Goal: Information Seeking & Learning: Check status

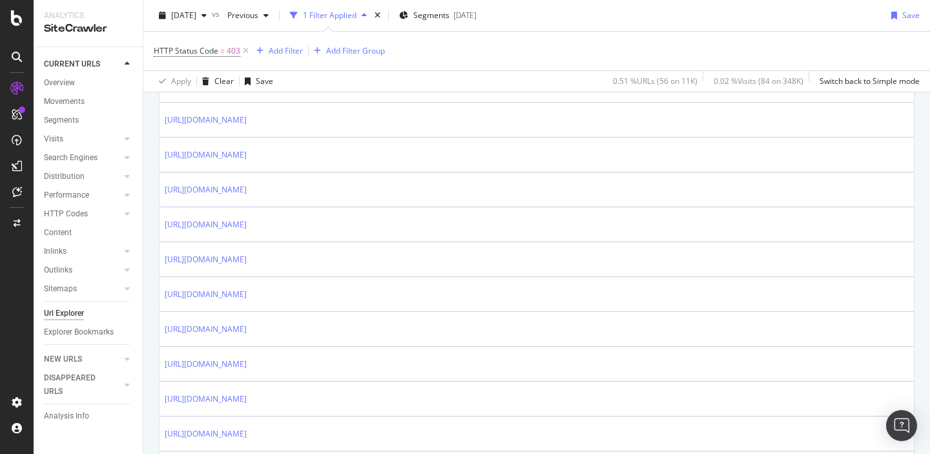
scroll to position [647, 0]
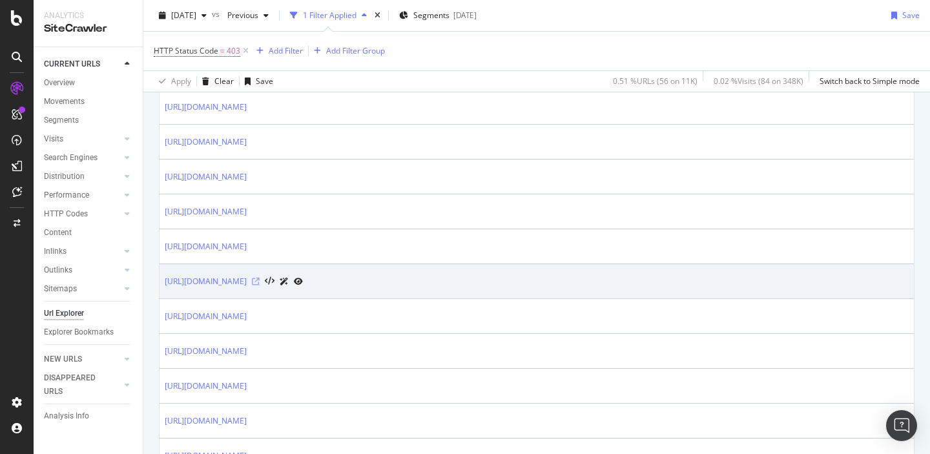
click at [260, 283] on icon at bounding box center [256, 282] width 8 height 8
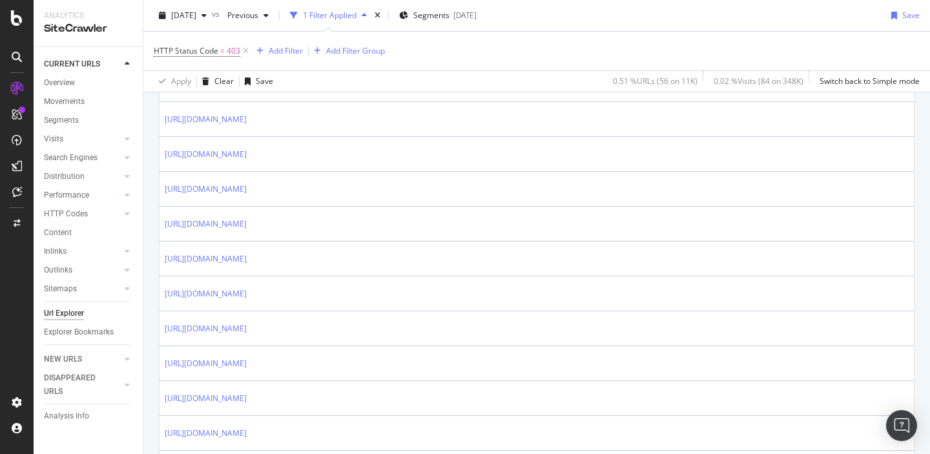
scroll to position [1119, 0]
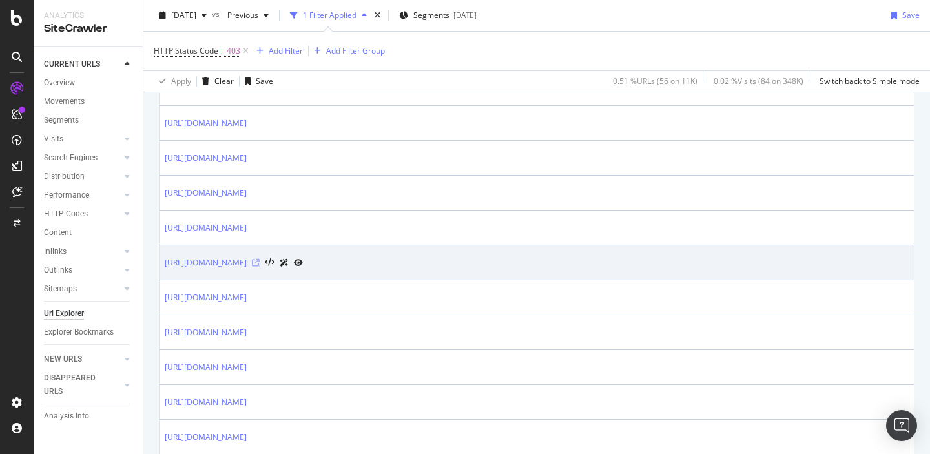
click at [260, 263] on icon at bounding box center [256, 263] width 8 height 8
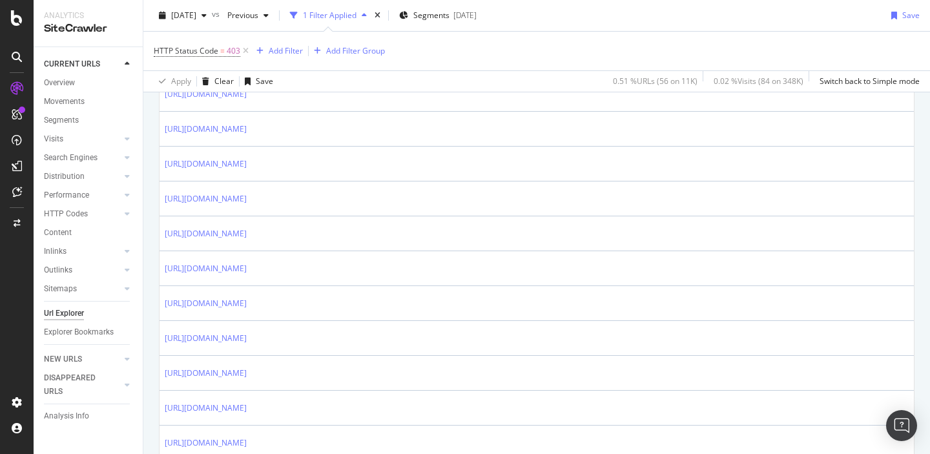
scroll to position [1617, 0]
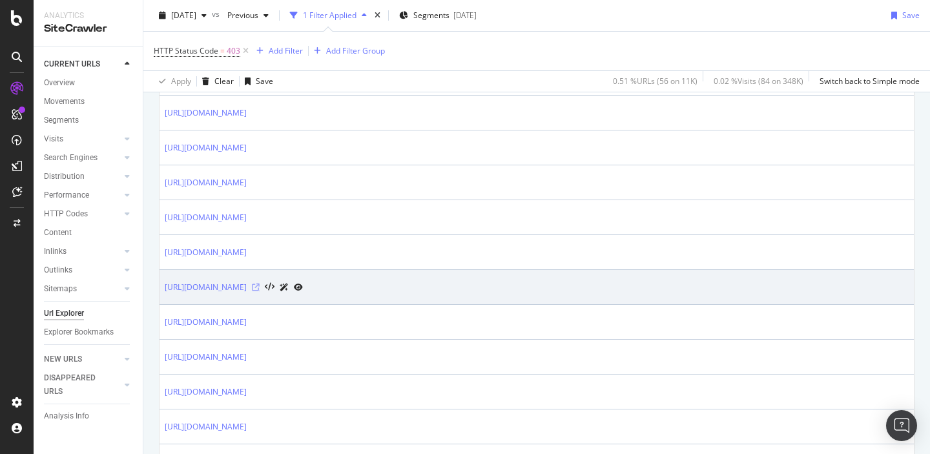
click at [260, 289] on icon at bounding box center [256, 287] width 8 height 8
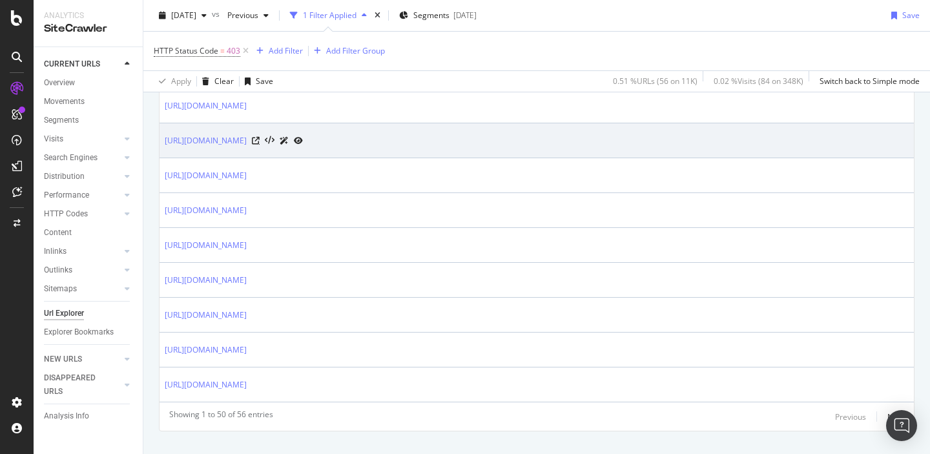
scroll to position [1787, 0]
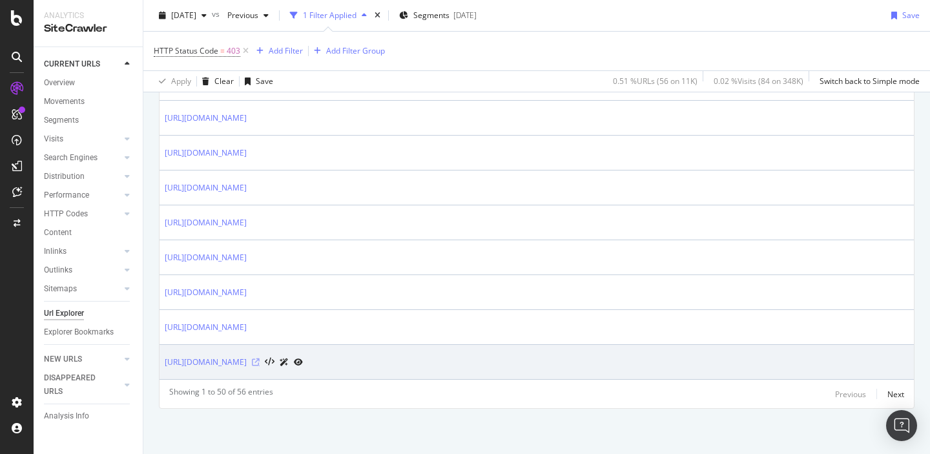
click at [260, 362] on icon at bounding box center [256, 362] width 8 height 8
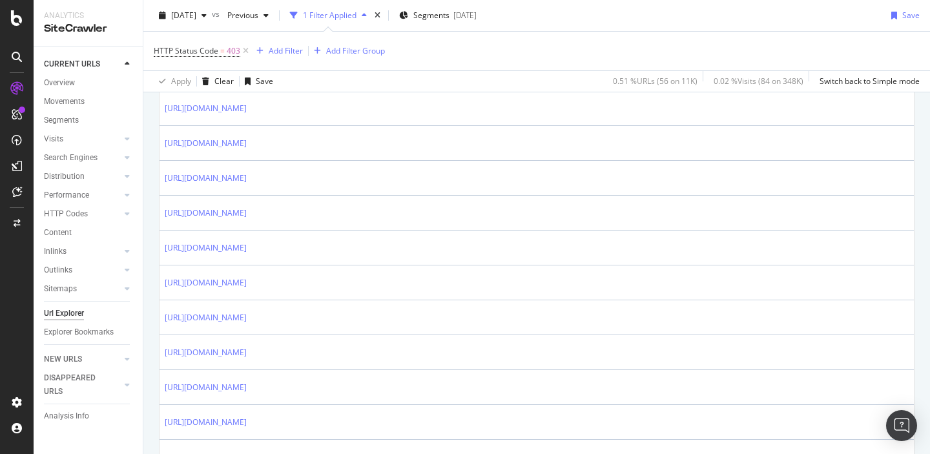
scroll to position [433, 0]
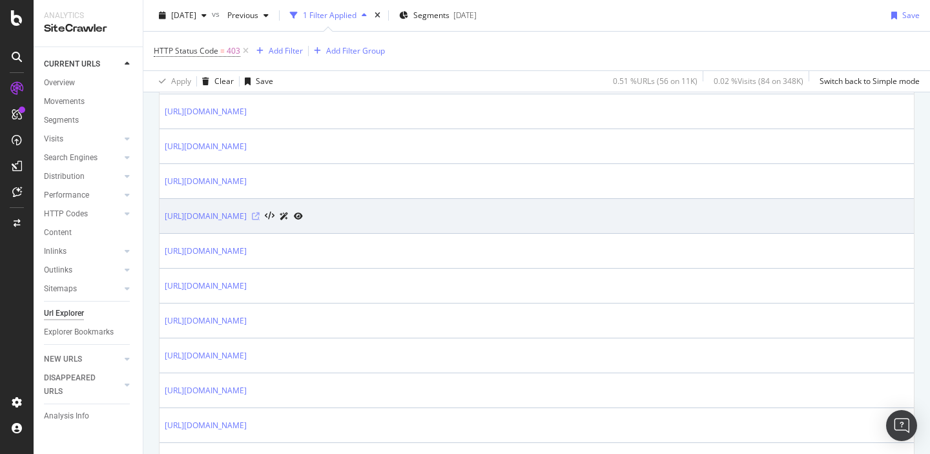
click at [260, 218] on icon at bounding box center [256, 216] width 8 height 8
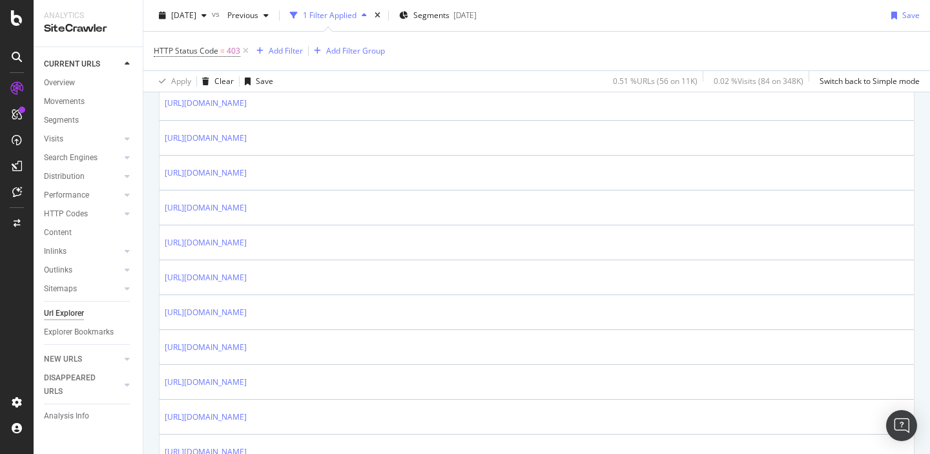
scroll to position [797, 0]
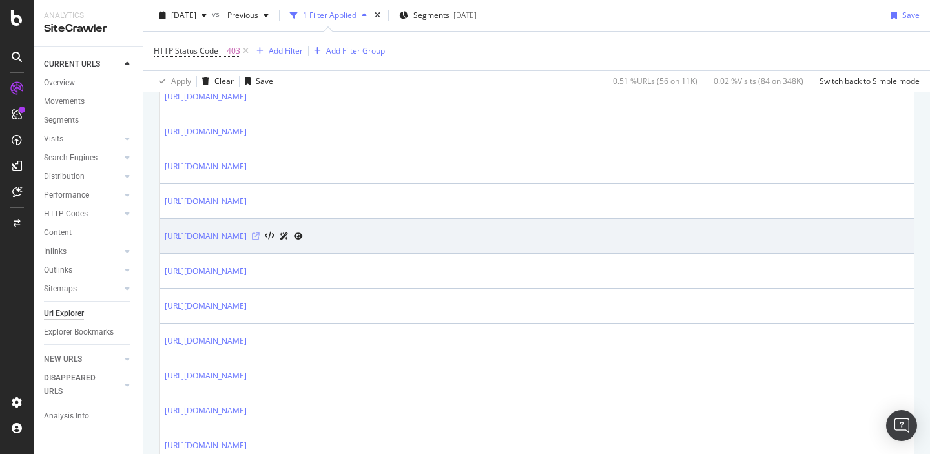
click at [260, 236] on icon at bounding box center [256, 236] width 8 height 8
